Goal: Find contact information: Find contact information

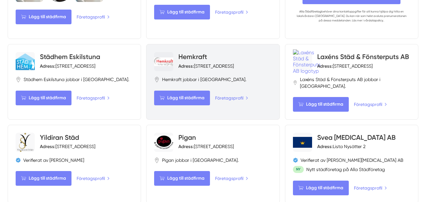
scroll to position [542, 0]
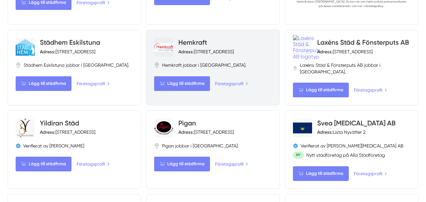
click at [183, 38] on link "Hemkraft" at bounding box center [192, 42] width 29 height 8
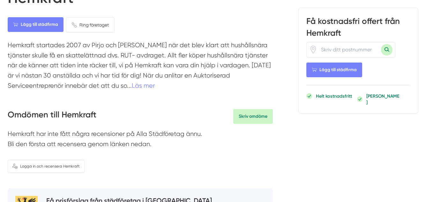
scroll to position [96, 0]
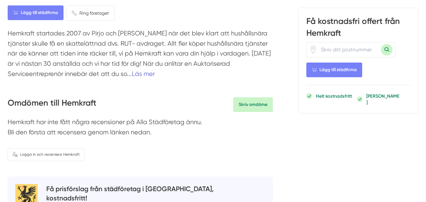
click at [132, 76] on link "Läs mer" at bounding box center [143, 73] width 23 height 7
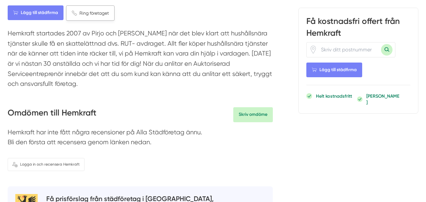
click at [92, 12] on span "Ring företaget" at bounding box center [93, 13] width 29 height 7
